Goal: Information Seeking & Learning: Check status

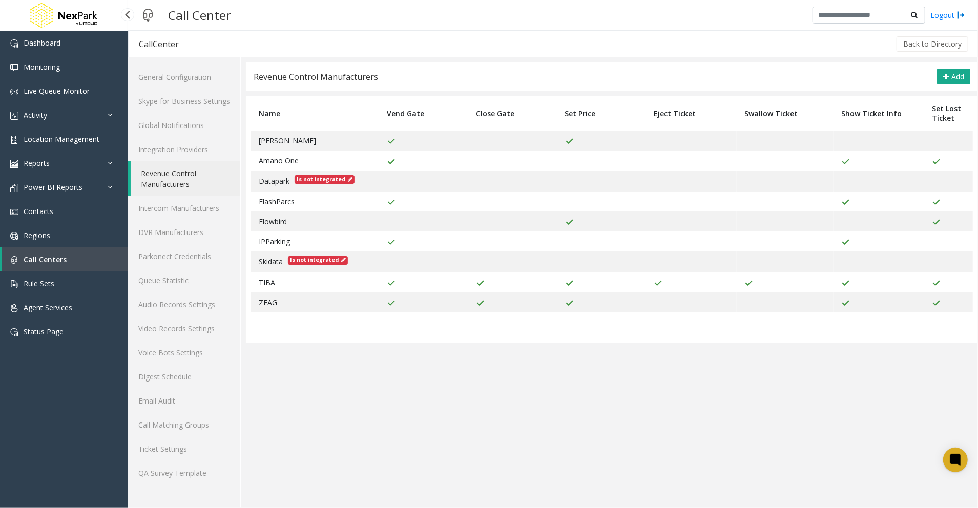
click at [40, 252] on link "Call Centers" at bounding box center [65, 259] width 126 height 24
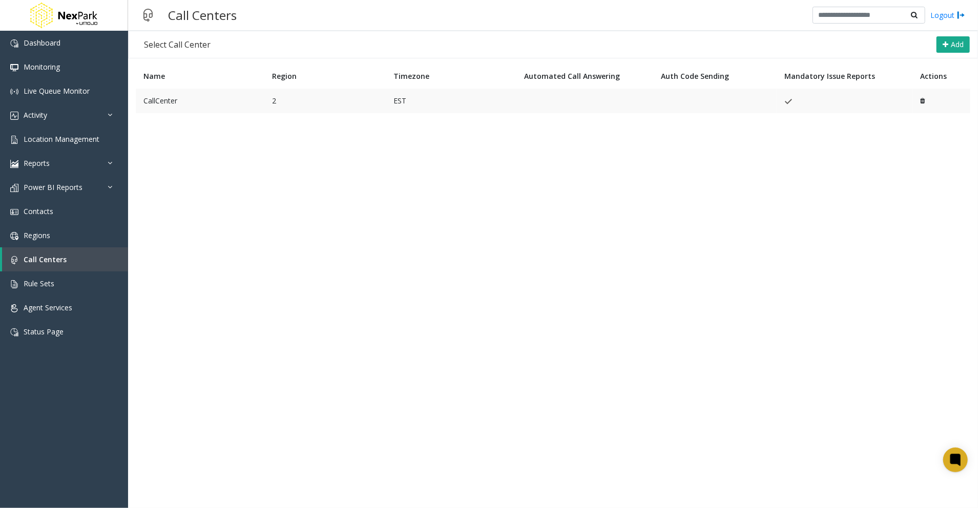
click at [158, 102] on td "CallCenter" at bounding box center [200, 101] width 129 height 25
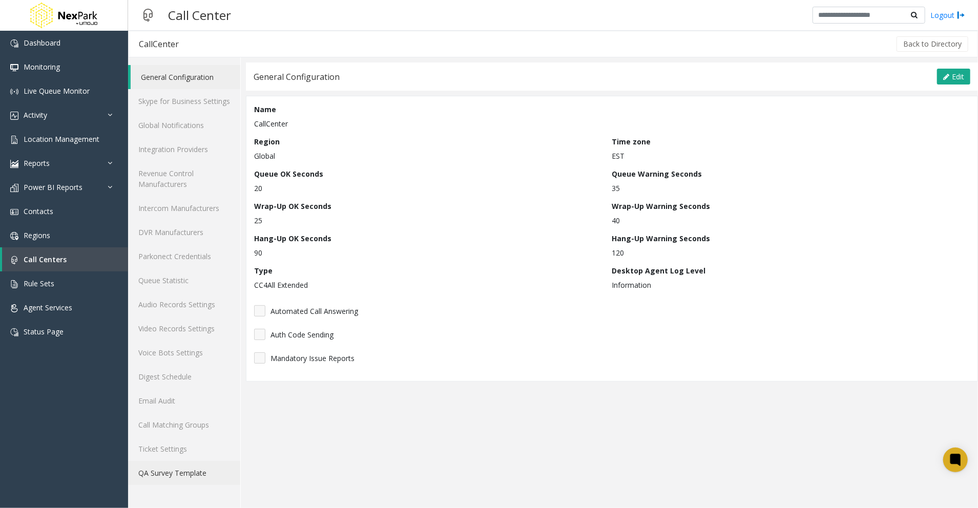
click at [187, 469] on link "QA Survey Template" at bounding box center [184, 473] width 112 height 24
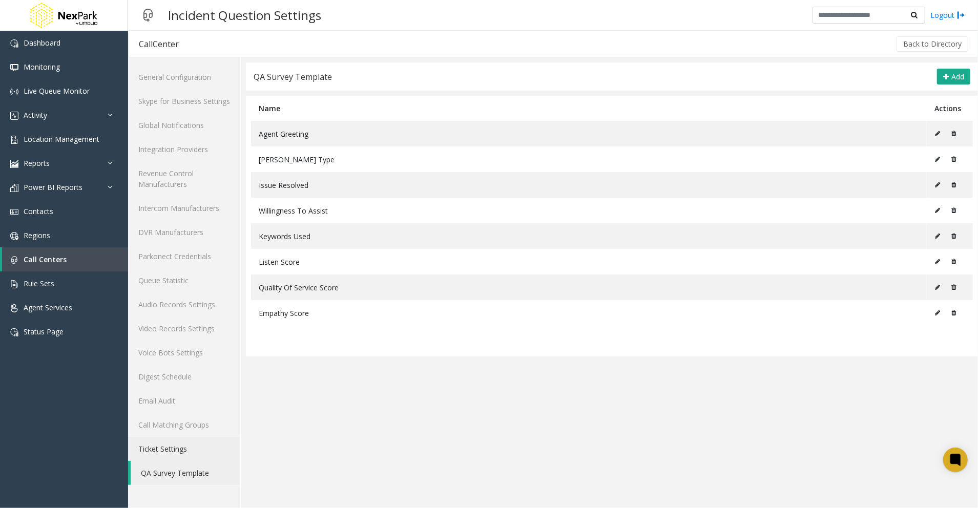
click at [180, 450] on link "Ticket Settings" at bounding box center [184, 449] width 112 height 24
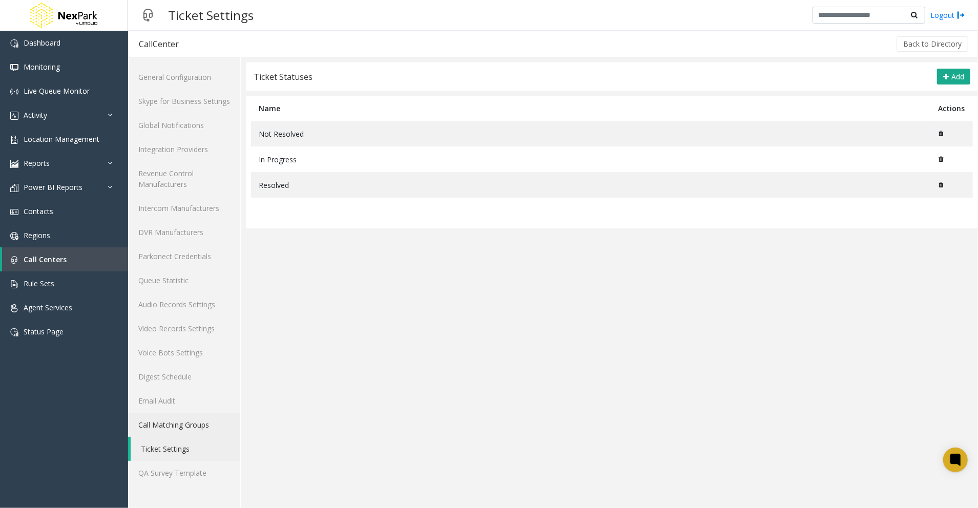
click at [177, 431] on link "Call Matching Groups" at bounding box center [184, 425] width 112 height 24
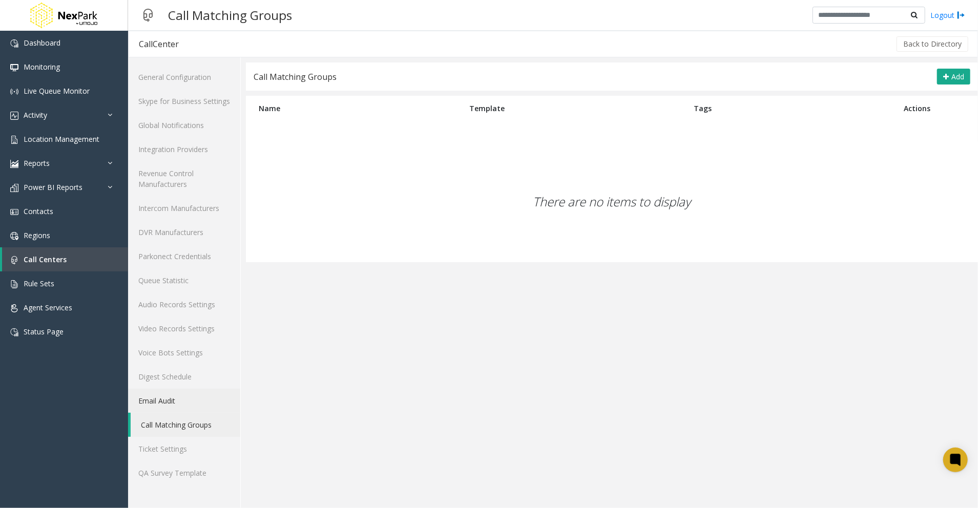
click at [163, 408] on link "Email Audit" at bounding box center [184, 401] width 112 height 24
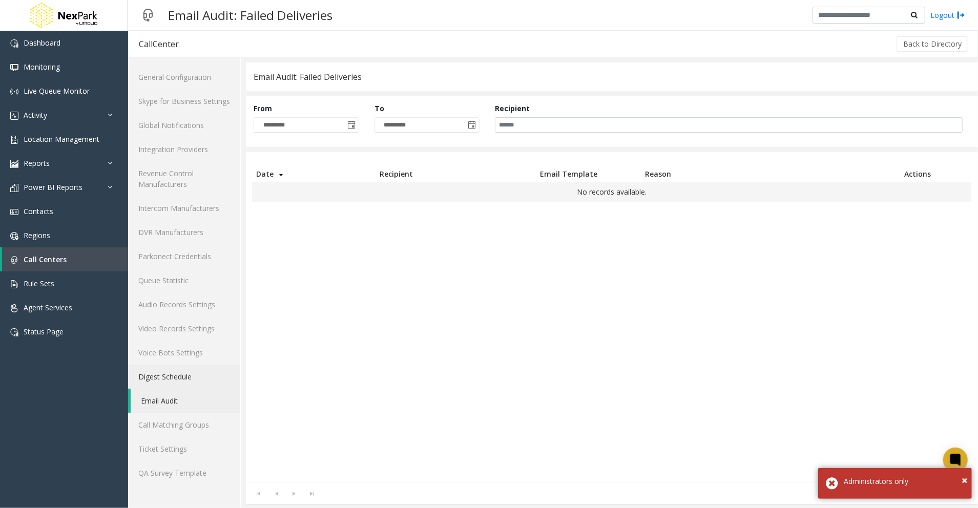
click at [166, 373] on link "Digest Schedule" at bounding box center [184, 377] width 112 height 24
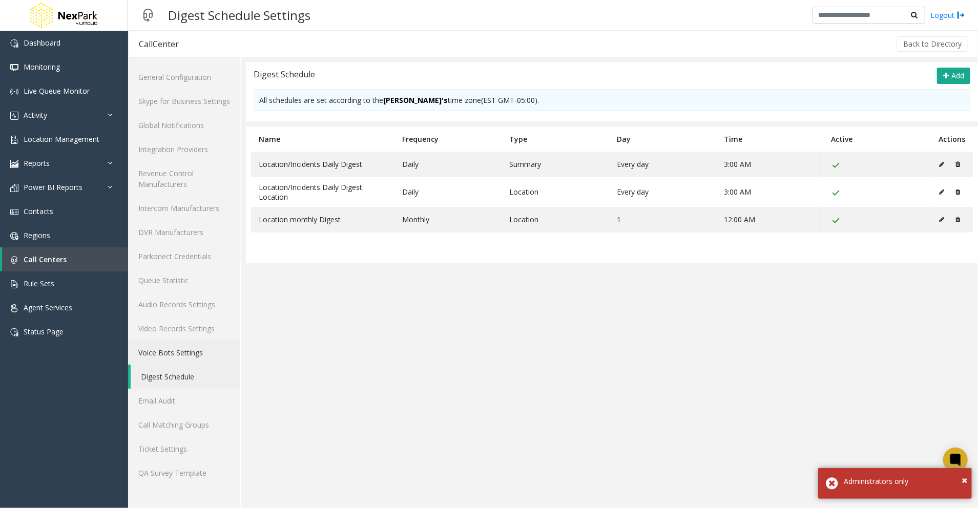
click at [163, 355] on link "Voice Bots Settings" at bounding box center [184, 353] width 112 height 24
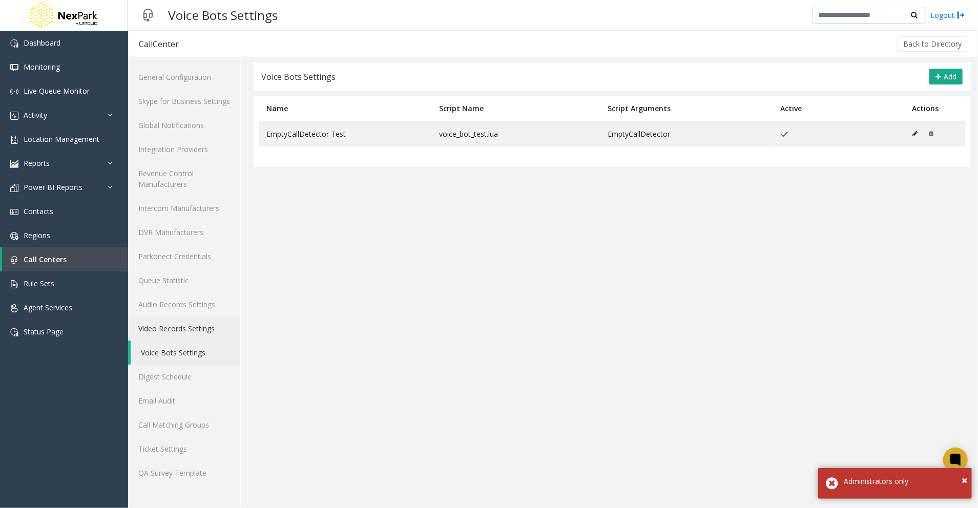
click at [176, 329] on link "Video Records Settings" at bounding box center [184, 329] width 112 height 24
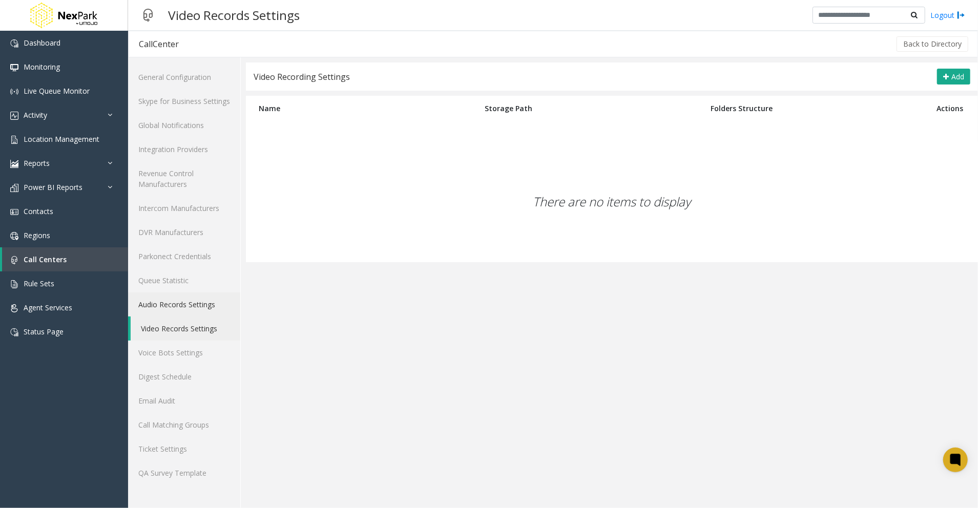
click at [179, 298] on link "Audio Records Settings" at bounding box center [184, 305] width 112 height 24
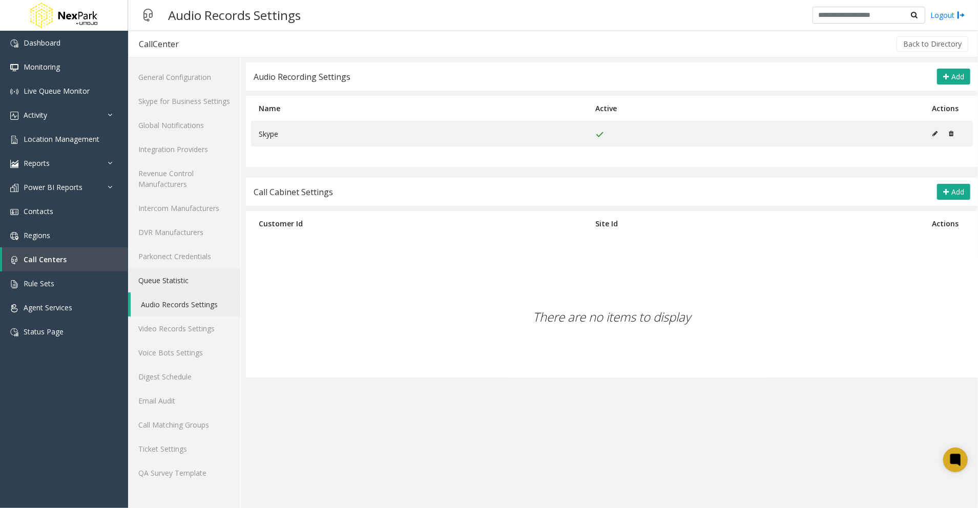
click at [160, 286] on link "Queue Statistic" at bounding box center [184, 280] width 112 height 24
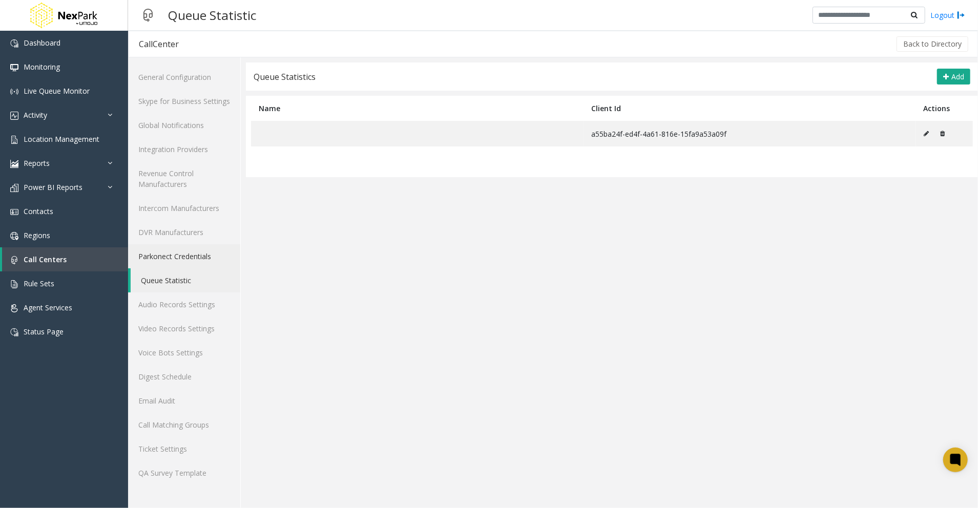
click at [159, 254] on link "Parkonect Credentials" at bounding box center [184, 256] width 112 height 24
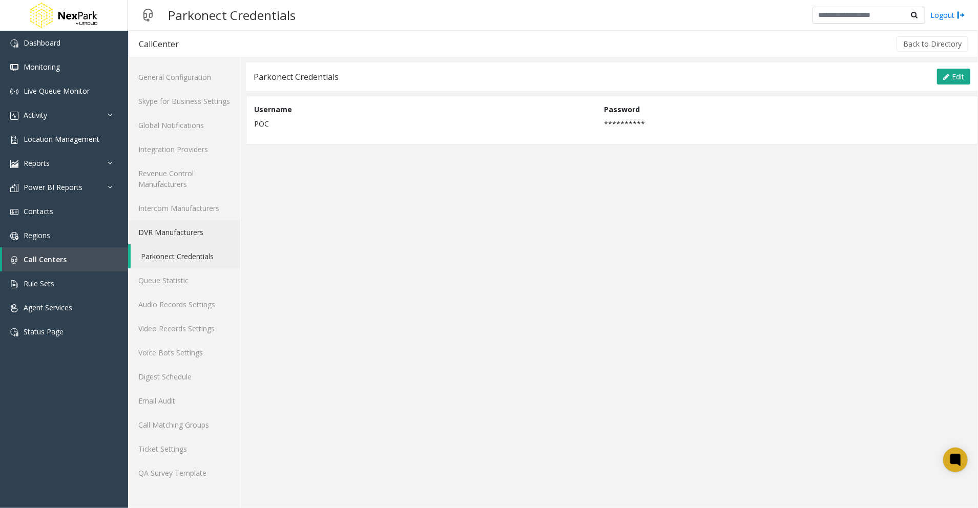
click at [164, 228] on link "DVR Manufacturers" at bounding box center [184, 232] width 112 height 24
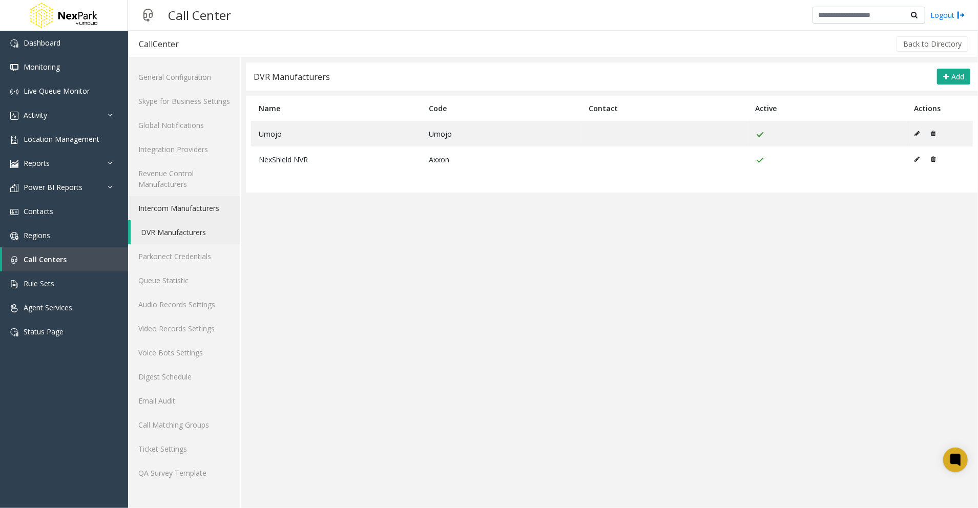
click at [195, 203] on link "Intercom Manufacturers" at bounding box center [184, 208] width 112 height 24
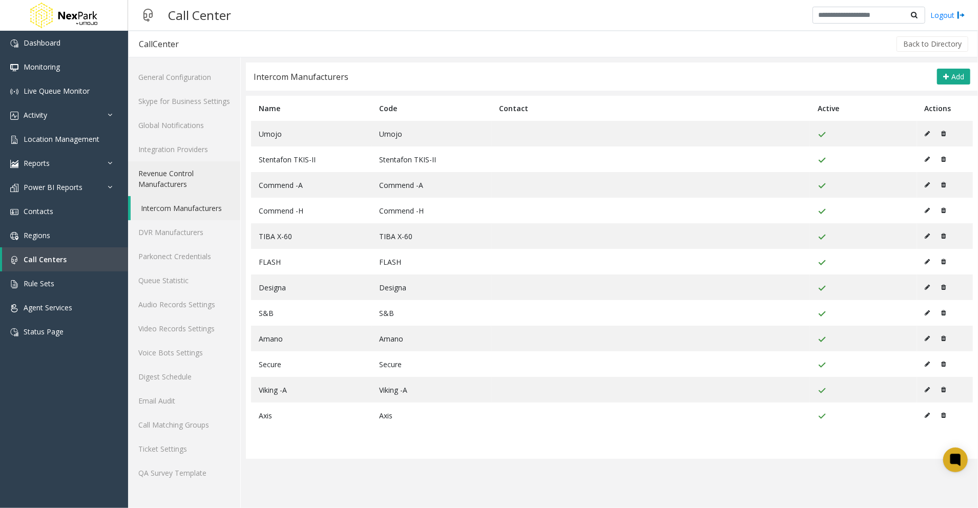
click at [172, 181] on link "Revenue Control Manufacturers" at bounding box center [184, 178] width 112 height 35
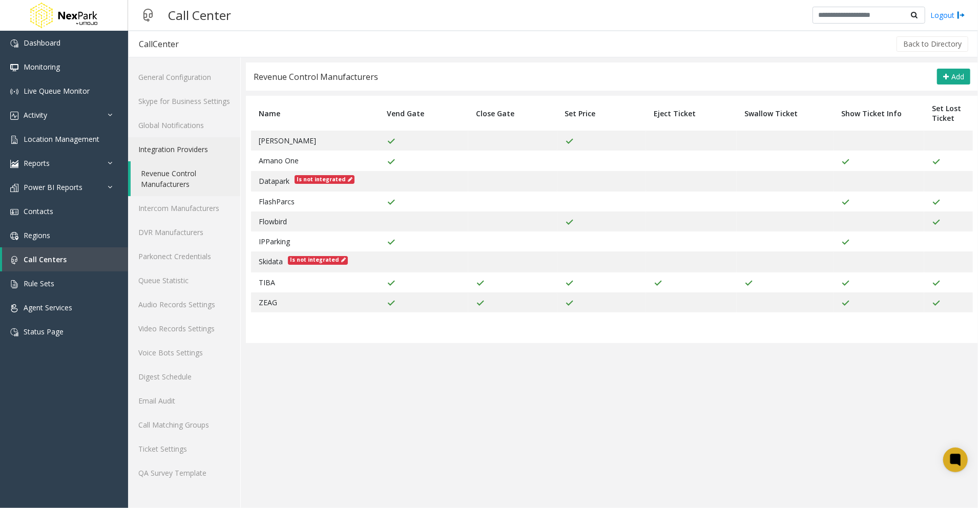
click at [171, 150] on link "Integration Providers" at bounding box center [184, 149] width 112 height 24
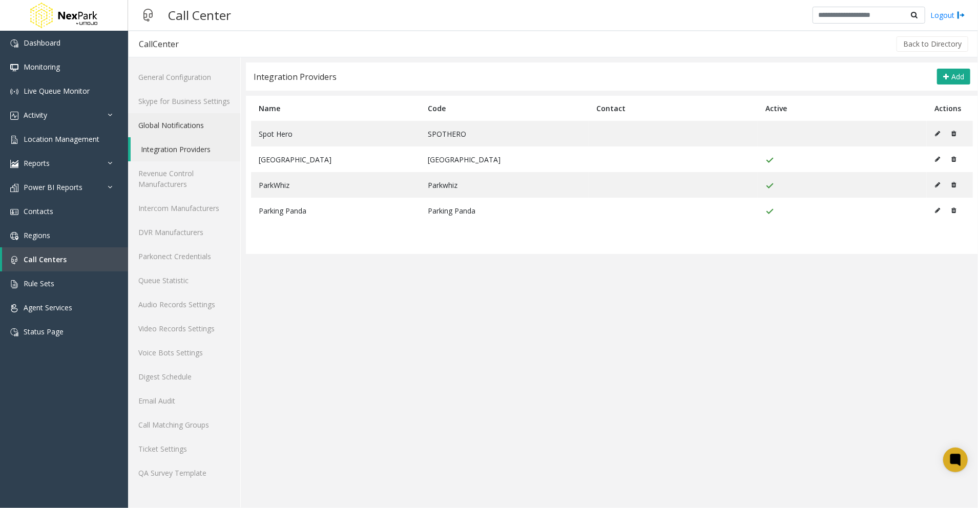
click at [169, 132] on link "Global Notifications" at bounding box center [184, 125] width 112 height 24
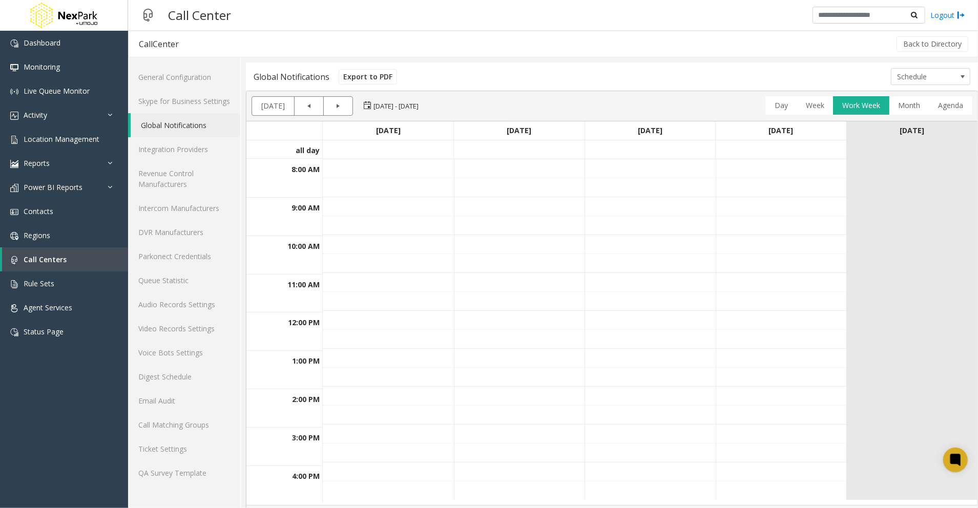
click at [276, 83] on div "Global Notifications" at bounding box center [292, 76] width 76 height 13
click at [298, 78] on div "Global Notifications" at bounding box center [292, 76] width 76 height 13
click at [701, 52] on div "Back to Directory" at bounding box center [579, 44] width 781 height 26
click at [863, 113] on link "Work Week" at bounding box center [861, 105] width 46 height 18
click at [274, 103] on link "[DATE]" at bounding box center [273, 106] width 32 height 18
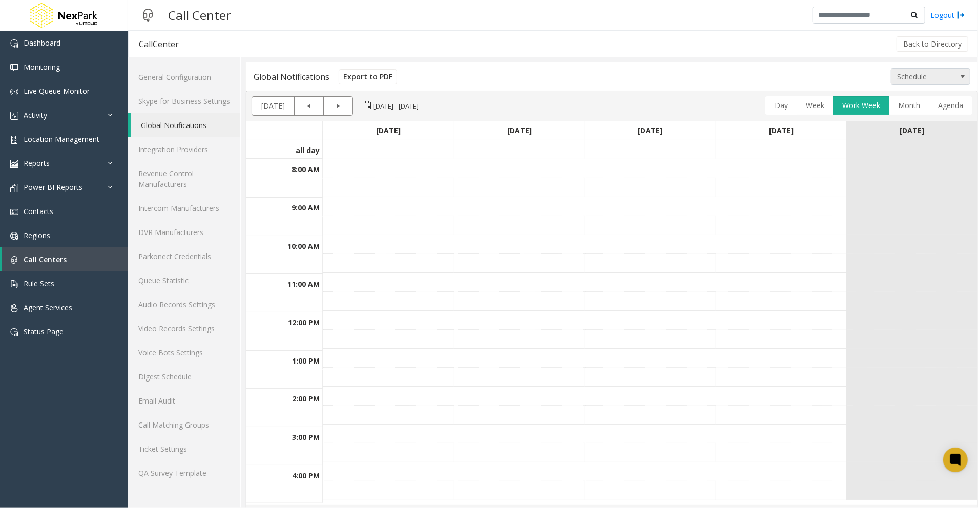
click at [923, 79] on span "Schedule" at bounding box center [922, 77] width 63 height 16
click at [921, 111] on li "Events Summary" at bounding box center [920, 108] width 76 height 14
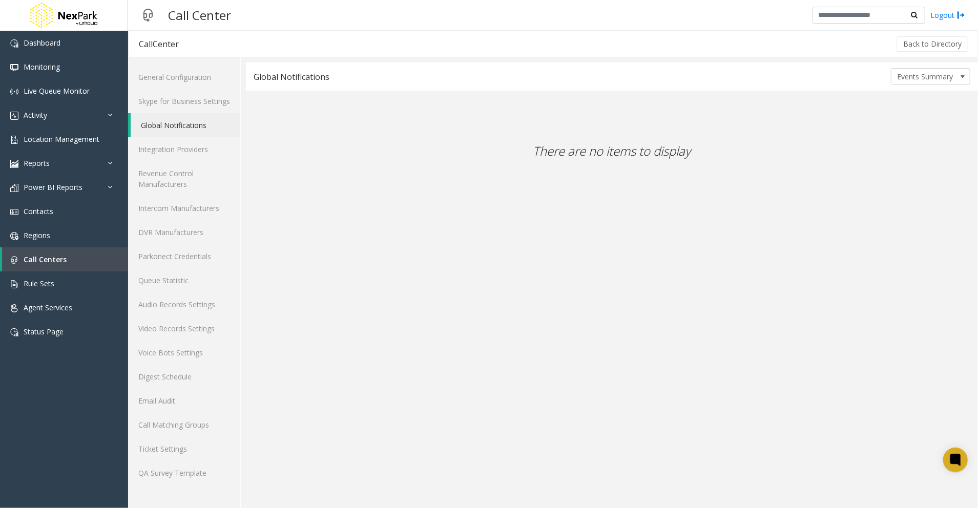
click at [857, 318] on app-call-center-notifications "Global Notifications Events Summary There are no items to display" at bounding box center [612, 286] width 732 height 446
click at [925, 74] on span "Events Summary" at bounding box center [922, 77] width 63 height 16
drag, startPoint x: 925, startPoint y: 74, endPoint x: 915, endPoint y: 97, distance: 25.2
click at [915, 97] on li "Schedule" at bounding box center [930, 94] width 76 height 14
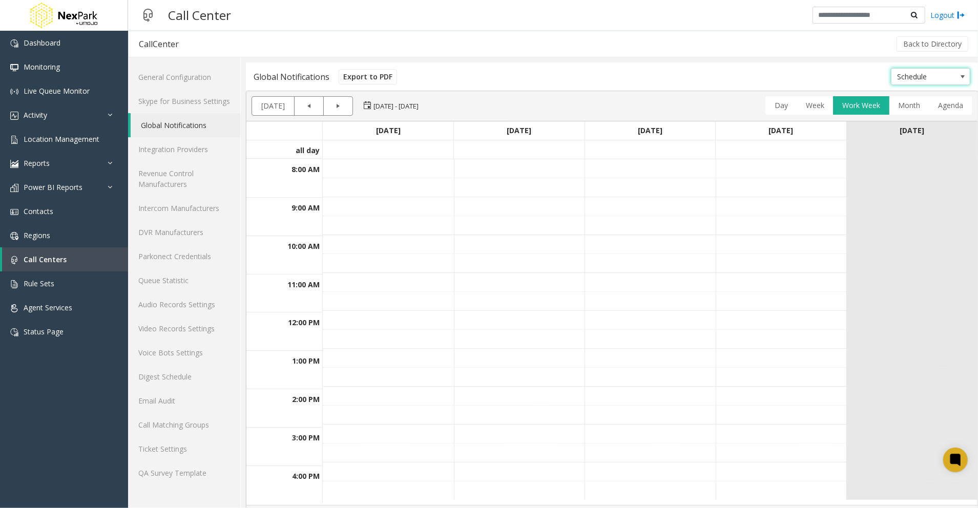
click at [361, 271] on td at bounding box center [388, 263] width 131 height 19
click at [455, 185] on td at bounding box center [519, 187] width 131 height 19
click at [174, 103] on link "Skype for Business Settings" at bounding box center [184, 101] width 112 height 24
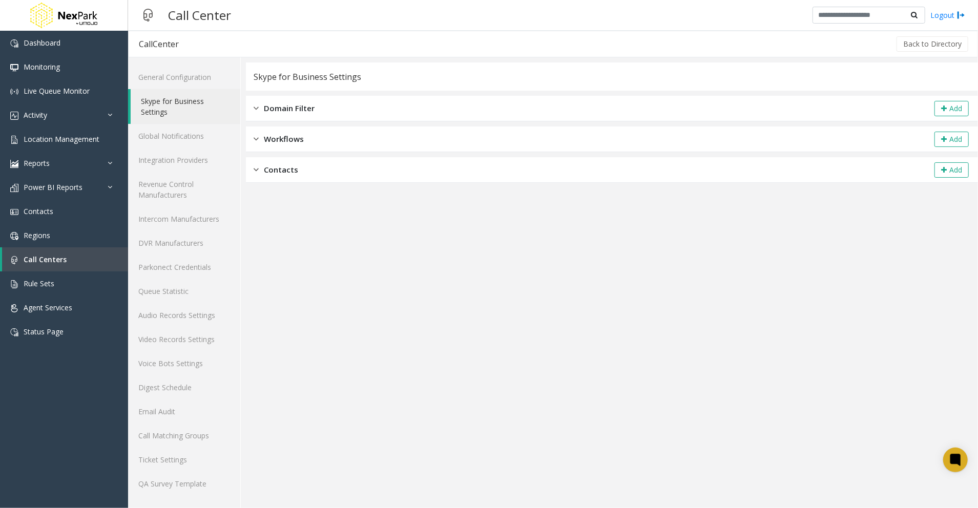
click at [259, 171] on div "Contacts" at bounding box center [276, 170] width 45 height 12
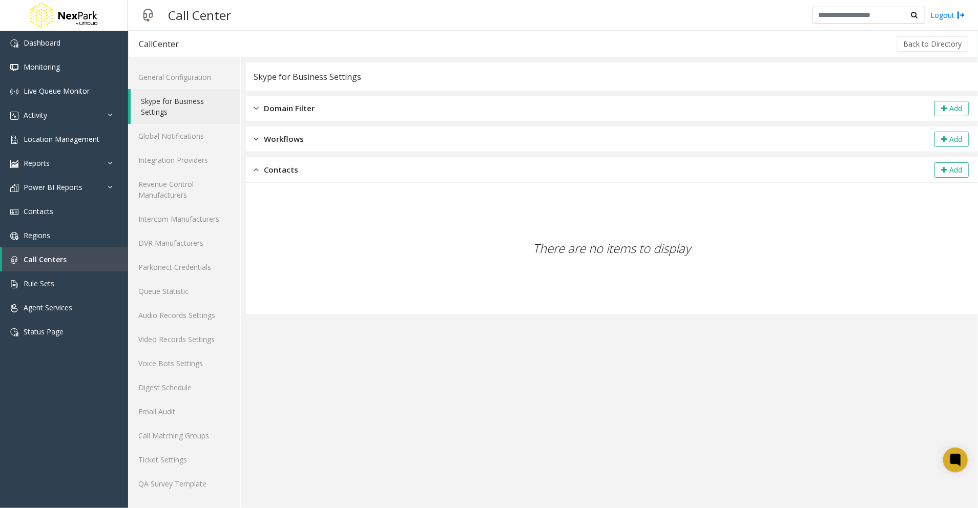
click at [316, 138] on div "Workflows Add" at bounding box center [612, 140] width 732 height 26
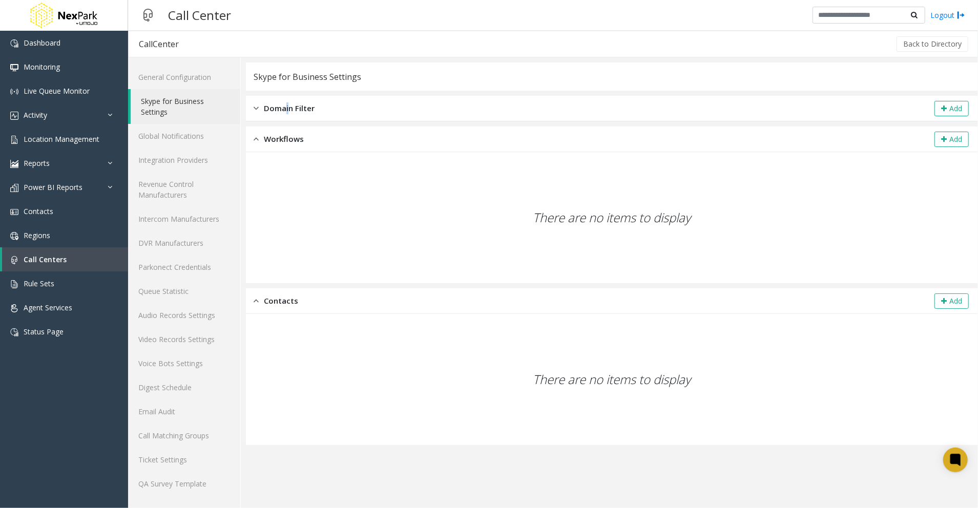
click at [287, 107] on span "Domain Filter" at bounding box center [289, 108] width 51 height 12
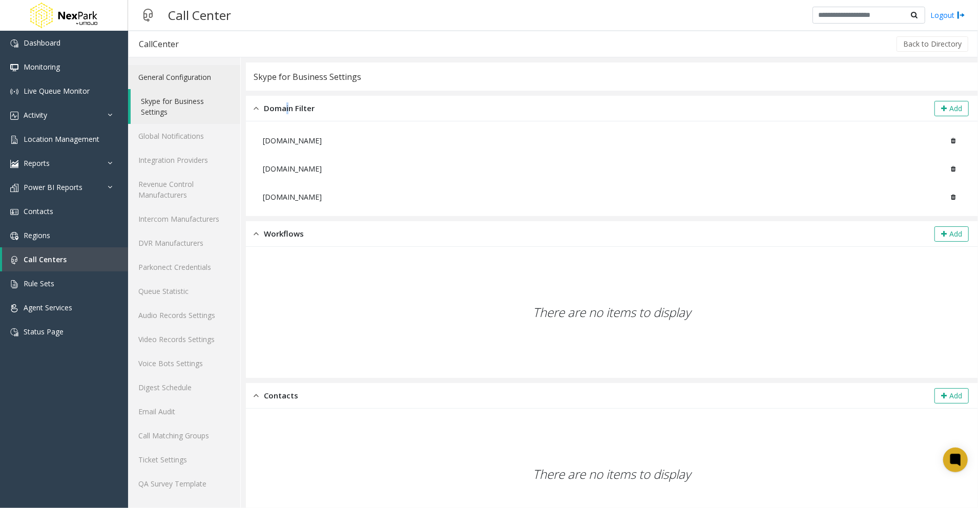
click at [169, 73] on link "General Configuration" at bounding box center [184, 77] width 112 height 24
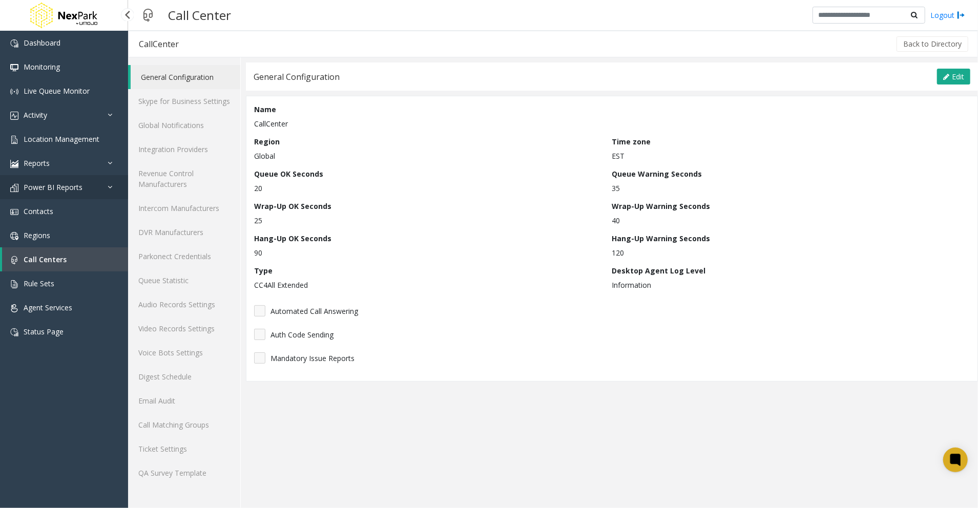
click at [84, 191] on link "Power BI Reports" at bounding box center [64, 187] width 128 height 24
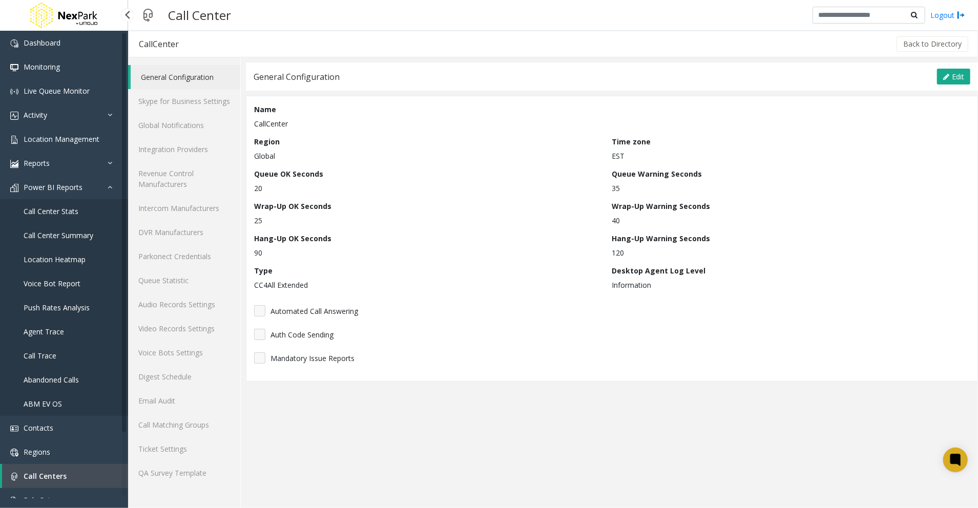
click at [71, 208] on span "Call Center Stats" at bounding box center [51, 211] width 55 height 10
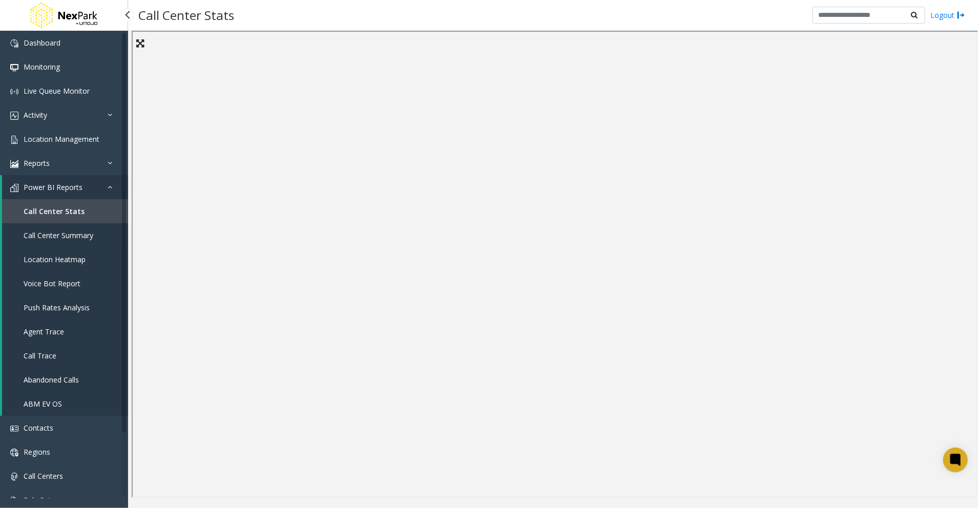
click at [52, 228] on link "Call Center Summary" at bounding box center [65, 235] width 126 height 24
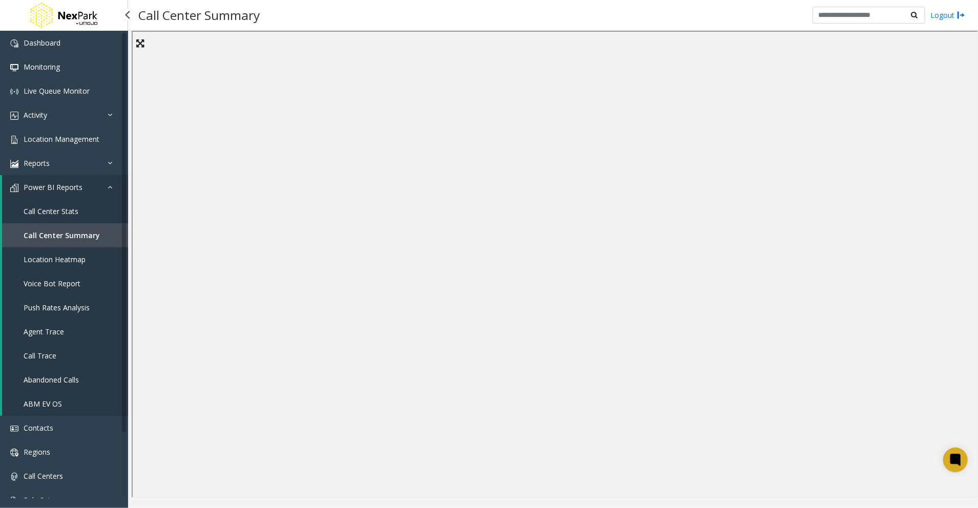
click at [63, 259] on span "Location Heatmap" at bounding box center [55, 260] width 62 height 10
click at [66, 234] on span "Call Center Summary" at bounding box center [59, 236] width 70 height 10
click at [71, 308] on span "Push Rates Analysis" at bounding box center [57, 308] width 66 height 10
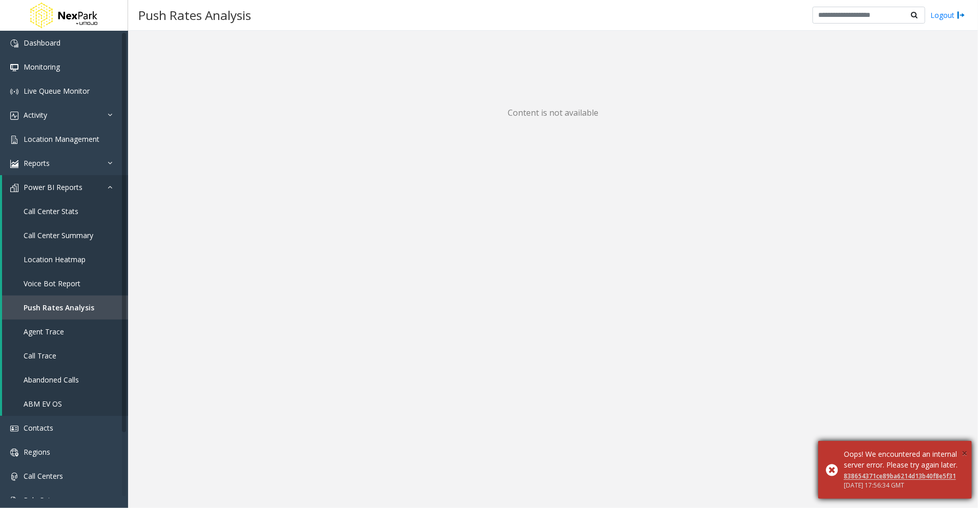
click at [963, 446] on span "×" at bounding box center [965, 453] width 6 height 14
